Goal: Task Accomplishment & Management: Manage account settings

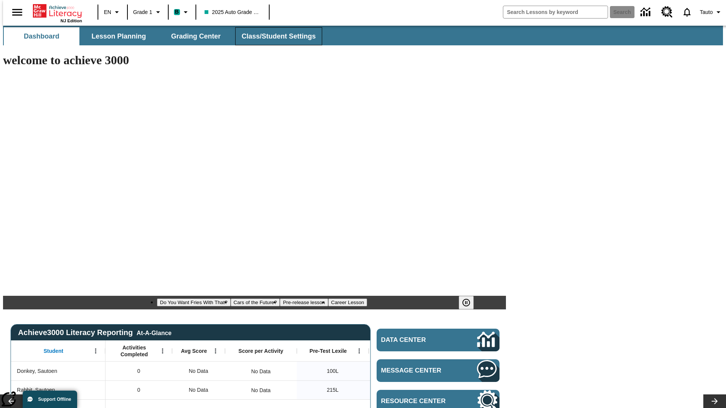
click at [274, 36] on span "Class/Student Settings" at bounding box center [279, 36] width 74 height 9
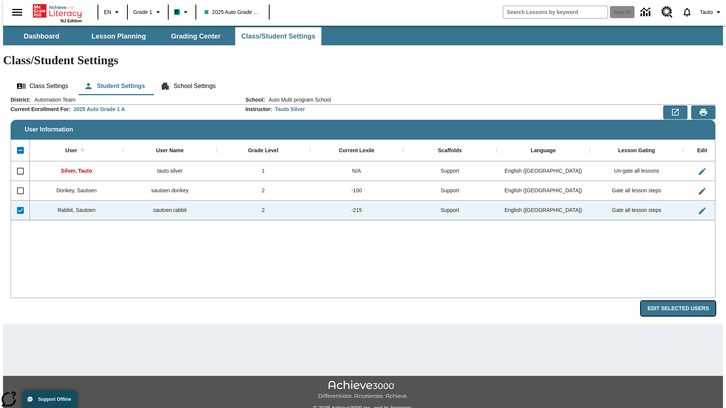
click at [684, 301] on button "Edit Selected Users" at bounding box center [678, 308] width 74 height 15
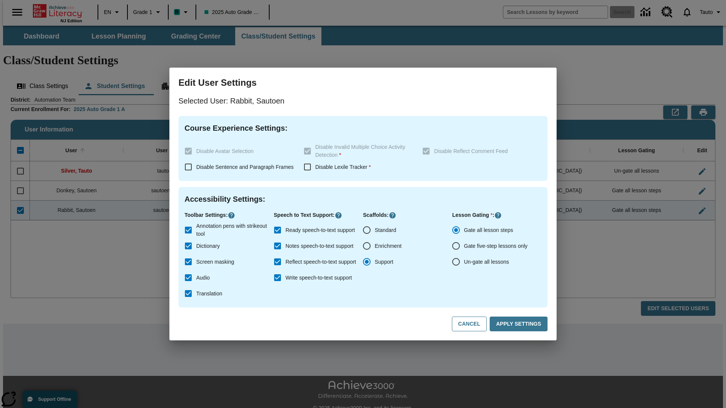
click at [277, 230] on input "Ready speech-to-text support" at bounding box center [277, 230] width 16 height 16
checkbox input "false"
click at [520, 324] on button "Apply Settings" at bounding box center [518, 324] width 58 height 15
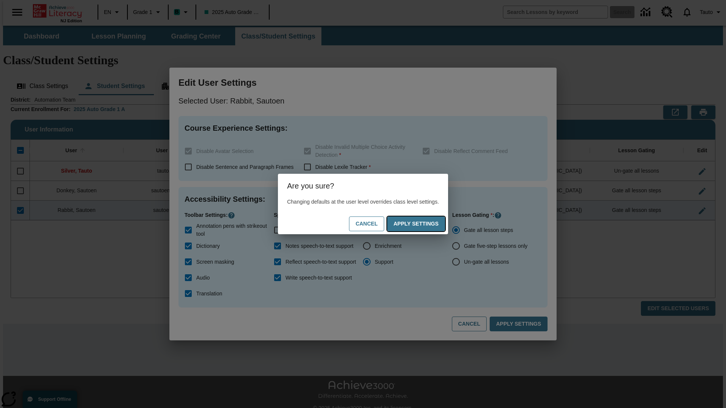
click at [423, 224] on button "Apply Settings" at bounding box center [416, 224] width 58 height 15
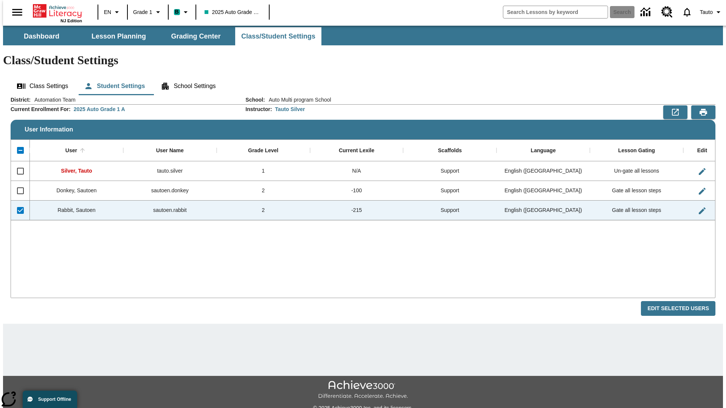
checkbox input "false"
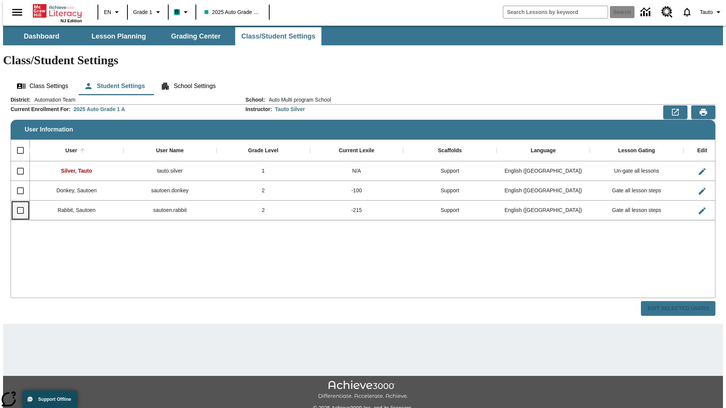
click at [17, 203] on input "Select row" at bounding box center [20, 211] width 16 height 16
checkbox input "true"
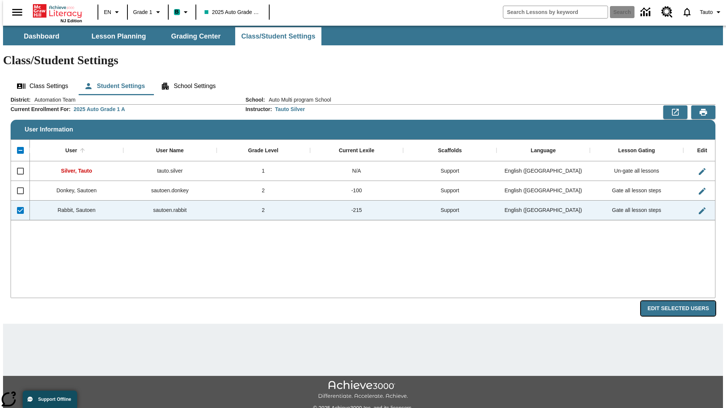
click at [684, 301] on button "Edit Selected Users" at bounding box center [678, 308] width 74 height 15
